Goal: Transaction & Acquisition: Obtain resource

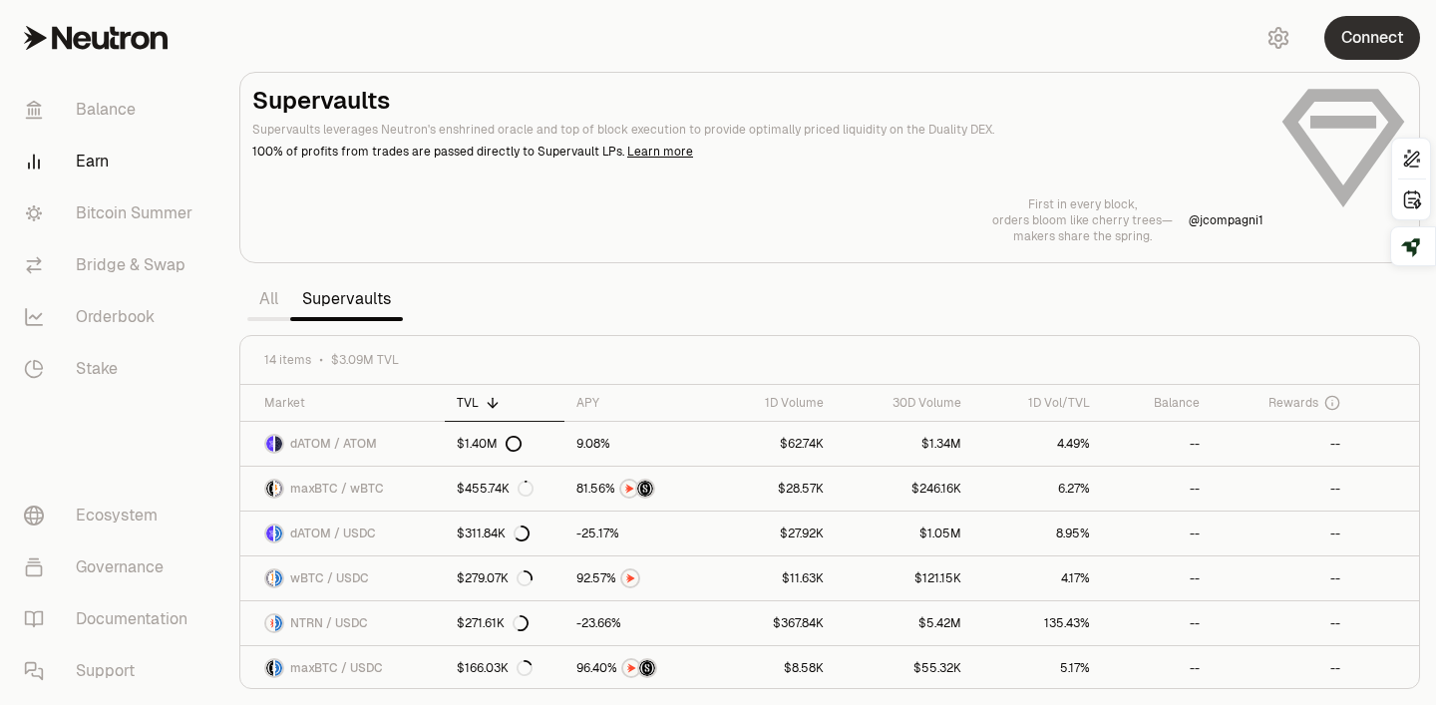
click at [1382, 40] on button "Connect" at bounding box center [1373, 38] width 96 height 44
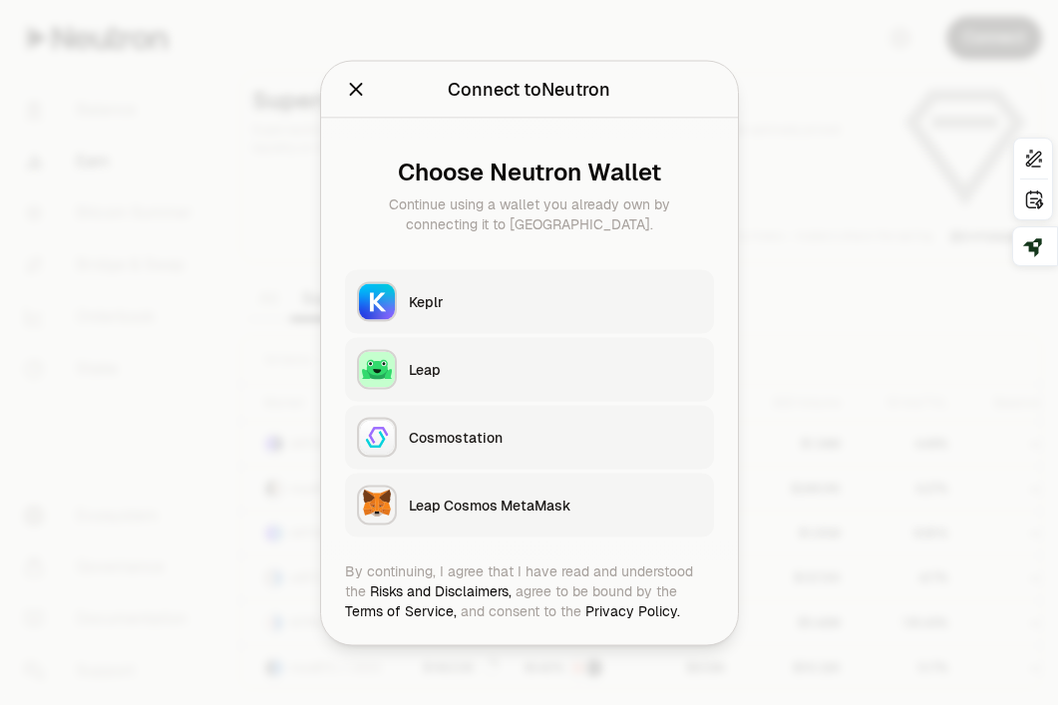
click at [595, 306] on div "Keplr" at bounding box center [555, 301] width 293 height 20
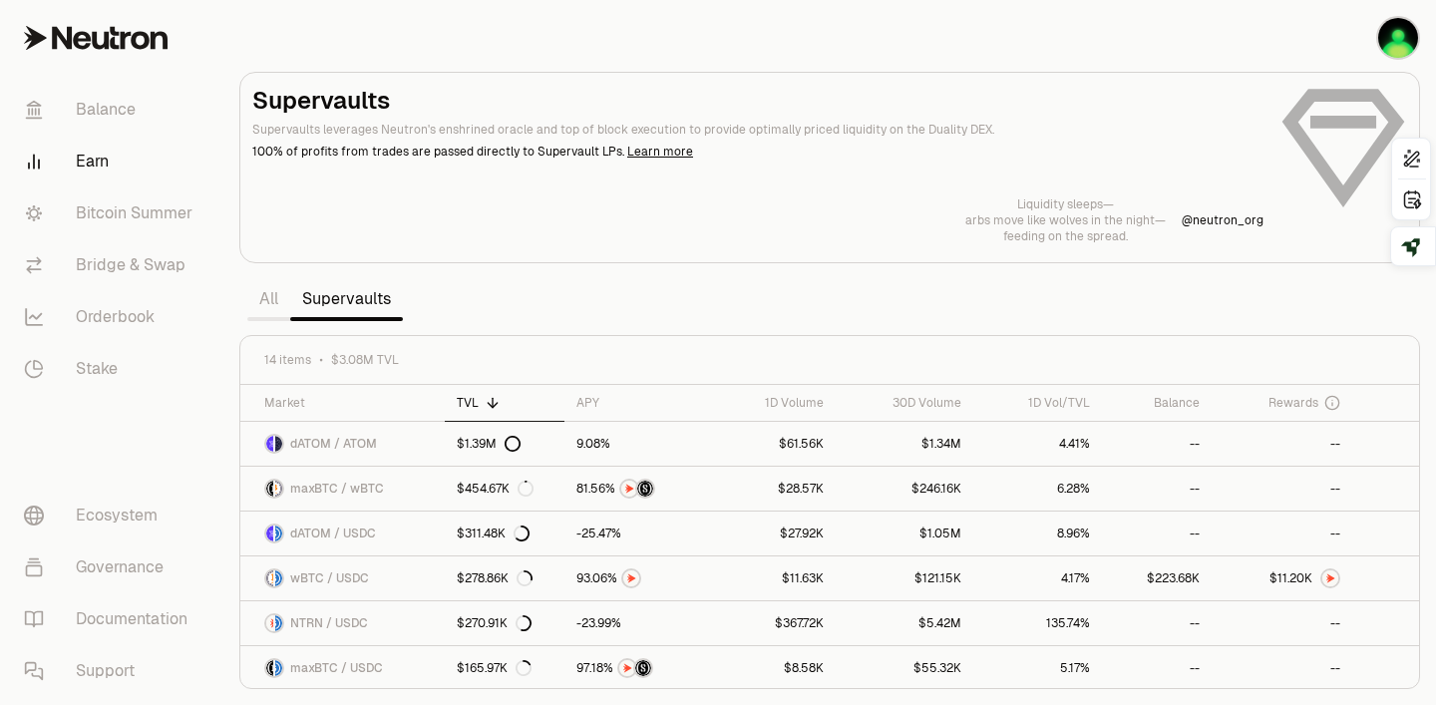
click at [262, 297] on link "All" at bounding box center [268, 299] width 43 height 40
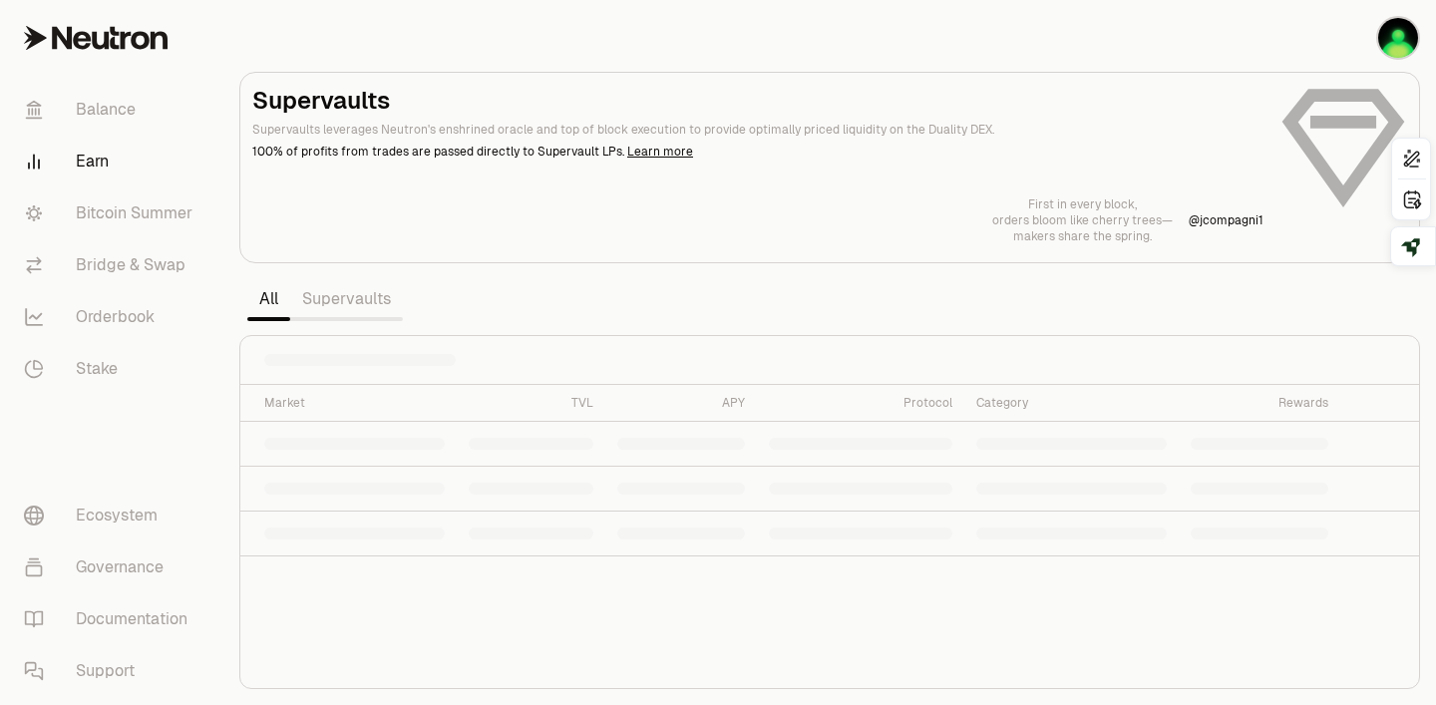
click at [79, 163] on link "Earn" at bounding box center [111, 162] width 207 height 52
